Goal: Task Accomplishment & Management: Use online tool/utility

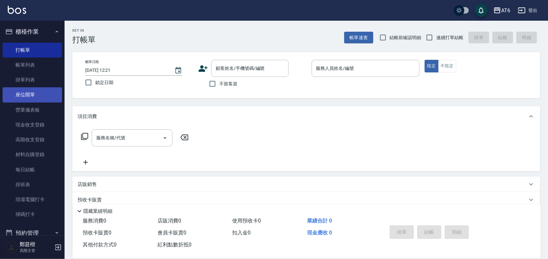
drag, startPoint x: 42, startPoint y: 123, endPoint x: 29, endPoint y: 101, distance: 26.2
click at [42, 123] on link "現金收支登錄" at bounding box center [32, 124] width 59 height 15
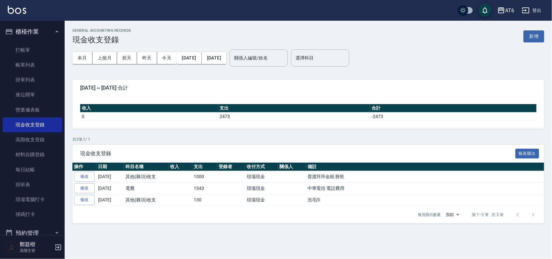
drag, startPoint x: 36, startPoint y: 153, endPoint x: 345, endPoint y: 24, distance: 334.8
click at [36, 153] on link "材料自購登錄" at bounding box center [32, 154] width 59 height 15
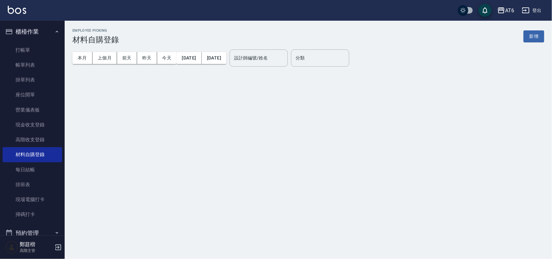
drag, startPoint x: 345, startPoint y: 24, endPoint x: 307, endPoint y: 31, distance: 38.3
click at [294, 31] on div "Employee Picking 材料自購登錄 新增" at bounding box center [307, 36] width 471 height 16
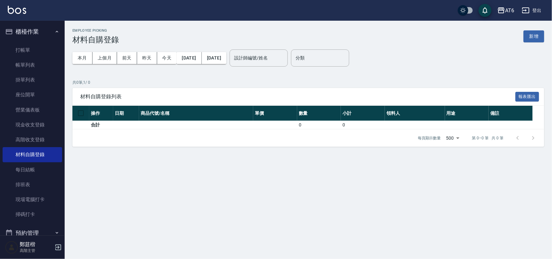
drag, startPoint x: 306, startPoint y: 31, endPoint x: 303, endPoint y: 32, distance: 3.4
click at [303, 32] on div "Employee Picking 材料自購登錄 新增" at bounding box center [307, 36] width 471 height 16
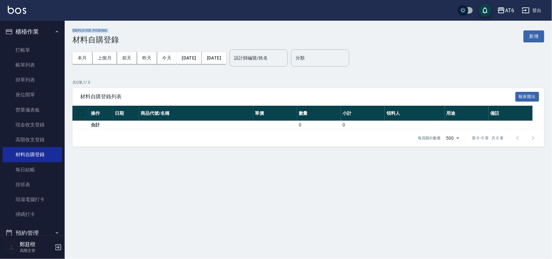
click at [303, 32] on div "Employee Picking 材料自購登錄 新增" at bounding box center [307, 36] width 471 height 16
click at [324, 36] on div "Employee Picking 材料自購登錄 新增" at bounding box center [307, 36] width 471 height 16
click at [525, 32] on button "新增" at bounding box center [533, 36] width 21 height 12
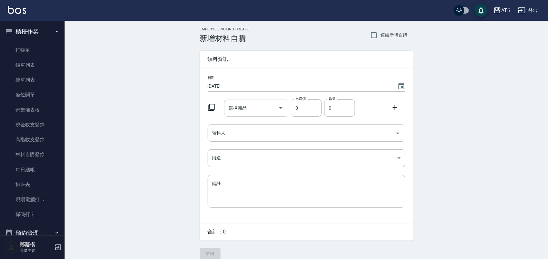
click at [273, 112] on input "選擇商品" at bounding box center [251, 107] width 49 height 11
drag, startPoint x: 159, startPoint y: 133, endPoint x: 138, endPoint y: 131, distance: 21.1
click at [130, 133] on div "Employee Picking Create 新增材料自購 連續新增自購 領料資訊 日期 2025/09/09 選擇商品 選擇商品 自購價 0 自購價 數量…" at bounding box center [307, 144] width 484 height 246
click at [284, 108] on icon "Open" at bounding box center [281, 108] width 8 height 8
